Goal: Task Accomplishment & Management: Use online tool/utility

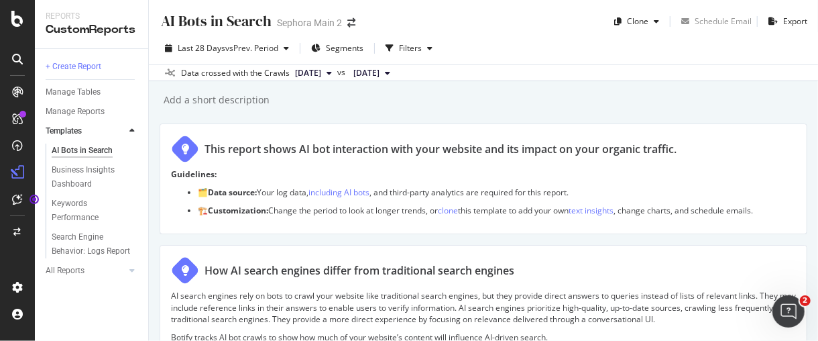
scroll to position [1266, 0]
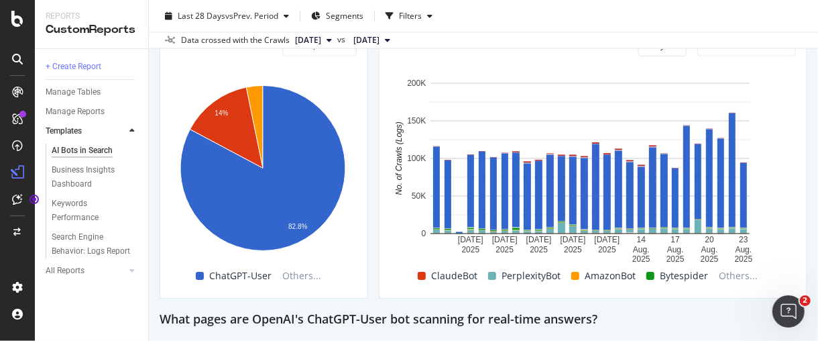
click at [17, 8] on div at bounding box center [17, 170] width 35 height 341
click at [17, 16] on icon at bounding box center [17, 19] width 12 height 16
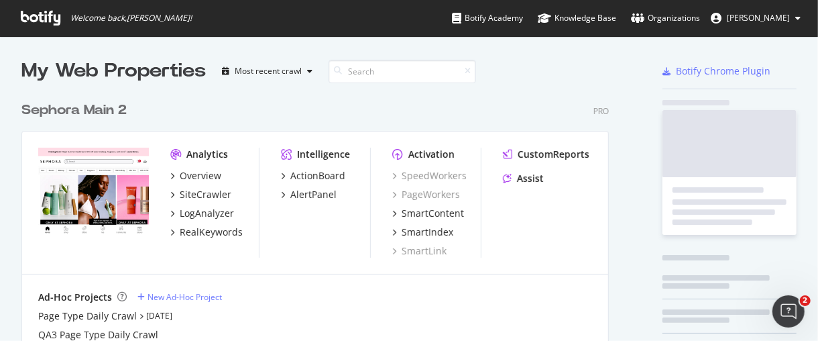
scroll to position [329, 796]
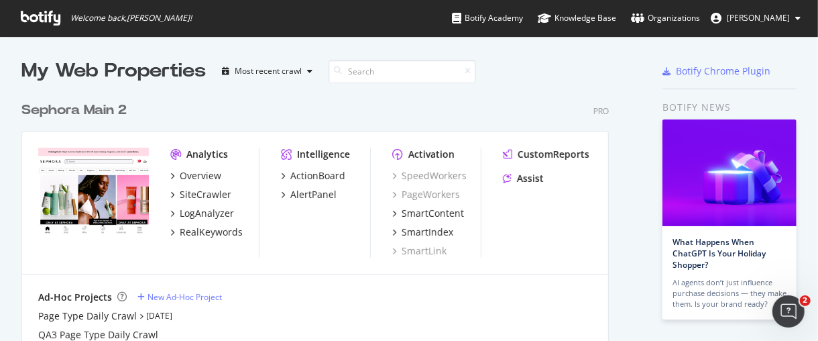
click at [95, 109] on div "Sephora Main 2" at bounding box center [73, 110] width 105 height 19
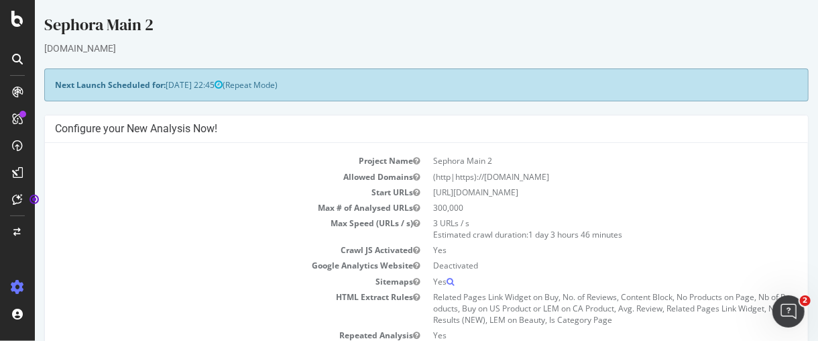
scroll to position [298, 0]
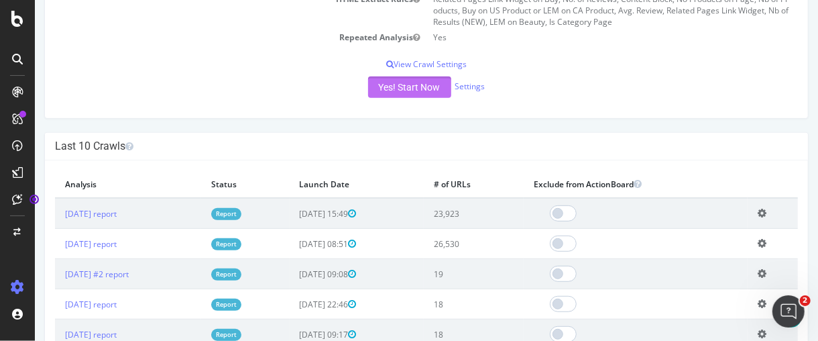
click at [428, 81] on button "Yes! Start Now" at bounding box center [409, 86] width 83 height 21
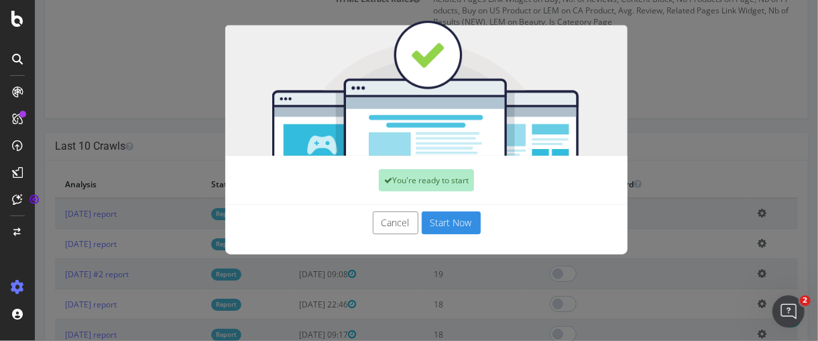
click at [432, 215] on button "Start Now" at bounding box center [450, 222] width 59 height 23
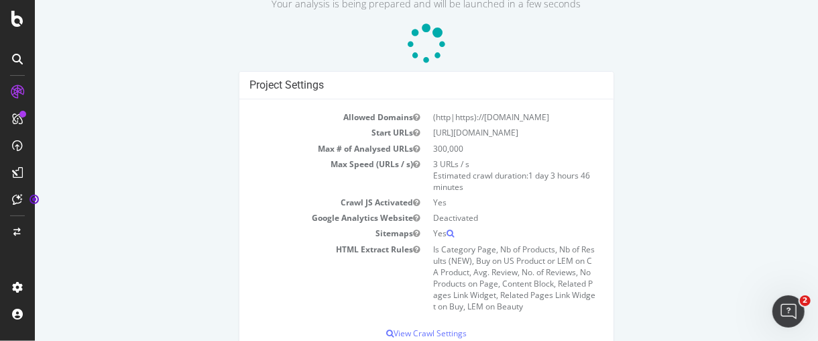
scroll to position [123, 0]
